Goal: Task Accomplishment & Management: Manage account settings

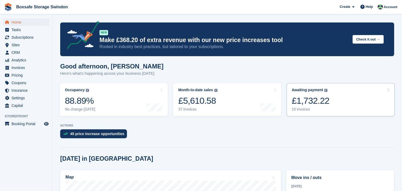
click at [337, 96] on link "Awaiting payment The total outstanding balance on all open invoices. £1,732.22 …" at bounding box center [340, 99] width 108 height 33
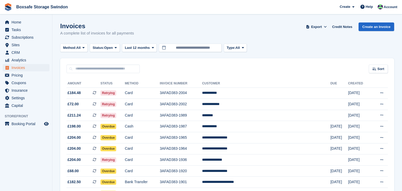
scroll to position [35, 0]
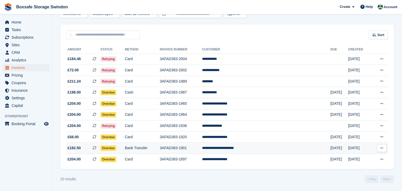
click at [281, 148] on td "**********" at bounding box center [266, 148] width 128 height 11
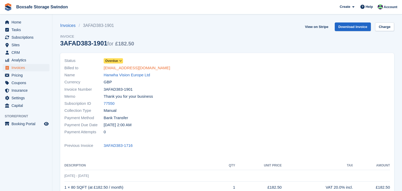
click at [134, 70] on link "c.suliani@hanwha.com" at bounding box center [137, 68] width 66 height 6
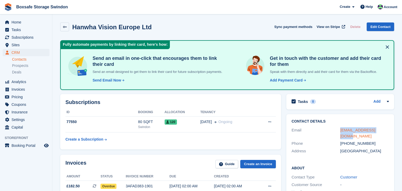
drag, startPoint x: 381, startPoint y: 130, endPoint x: 340, endPoint y: 132, distance: 40.9
click at [340, 132] on div "c.suliani@hanwha.com" at bounding box center [364, 133] width 49 height 12
copy link "c.suliani@hanwha.com"
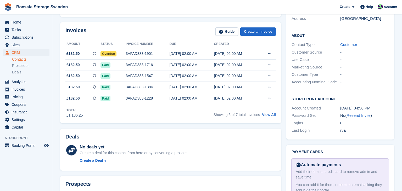
scroll to position [135, 0]
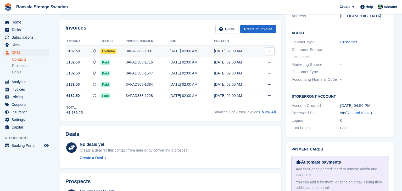
click at [191, 52] on div "20 Sep, 02:00 AM" at bounding box center [191, 50] width 44 height 5
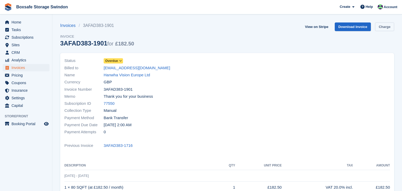
click at [387, 25] on link "Charge" at bounding box center [384, 26] width 19 height 9
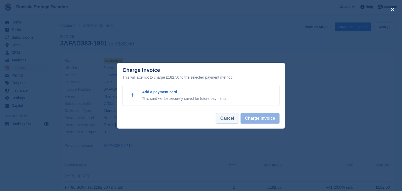
click at [237, 119] on button "Cancel" at bounding box center [227, 118] width 22 height 10
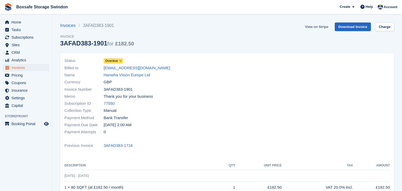
click at [313, 28] on link "View on Stripe" at bounding box center [316, 26] width 27 height 9
click at [21, 22] on span "Home" at bounding box center [27, 22] width 31 height 7
